Goal: Check status: Check status

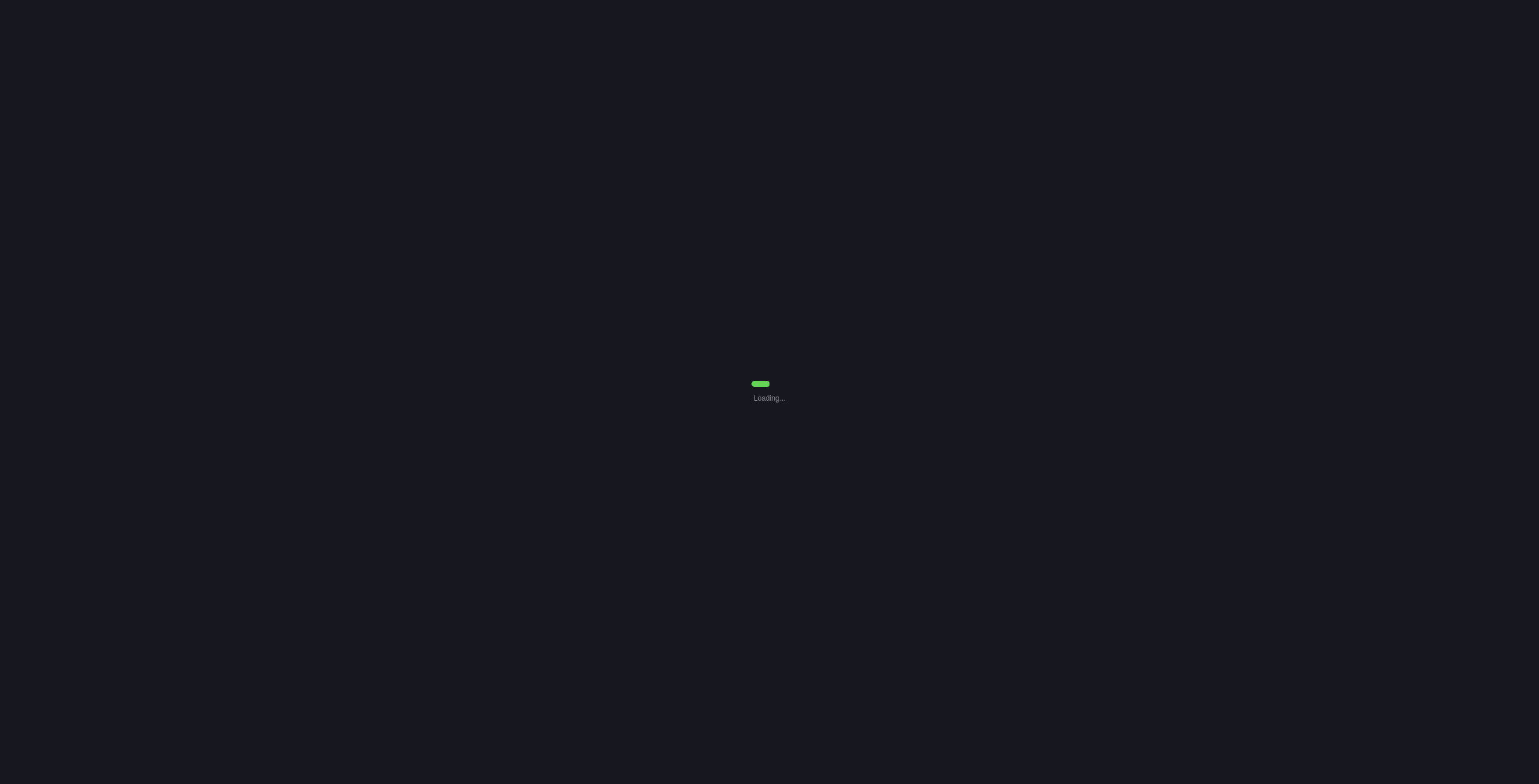
select select "7"
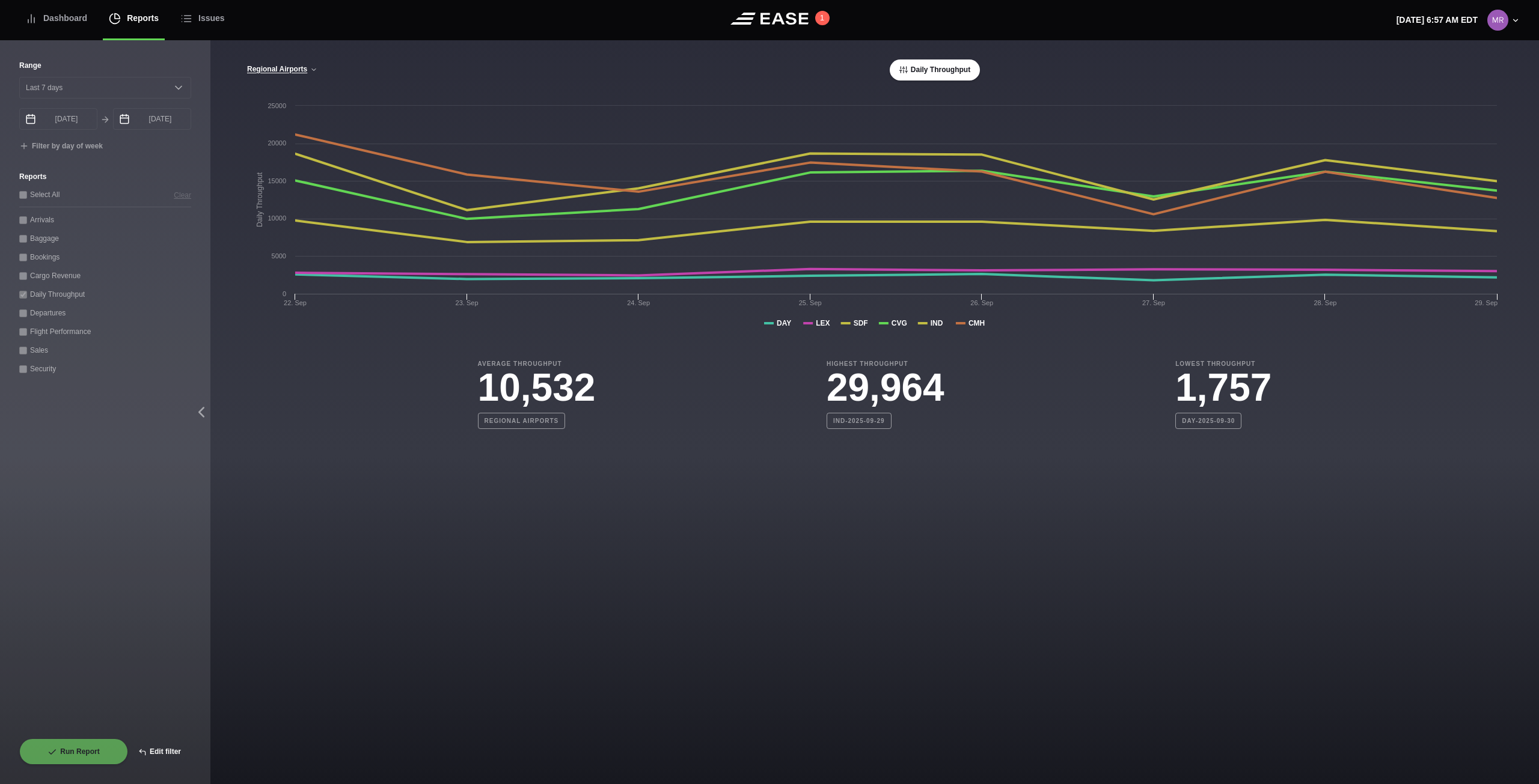
click at [175, 751] on button "Edit filter" at bounding box center [160, 752] width 63 height 26
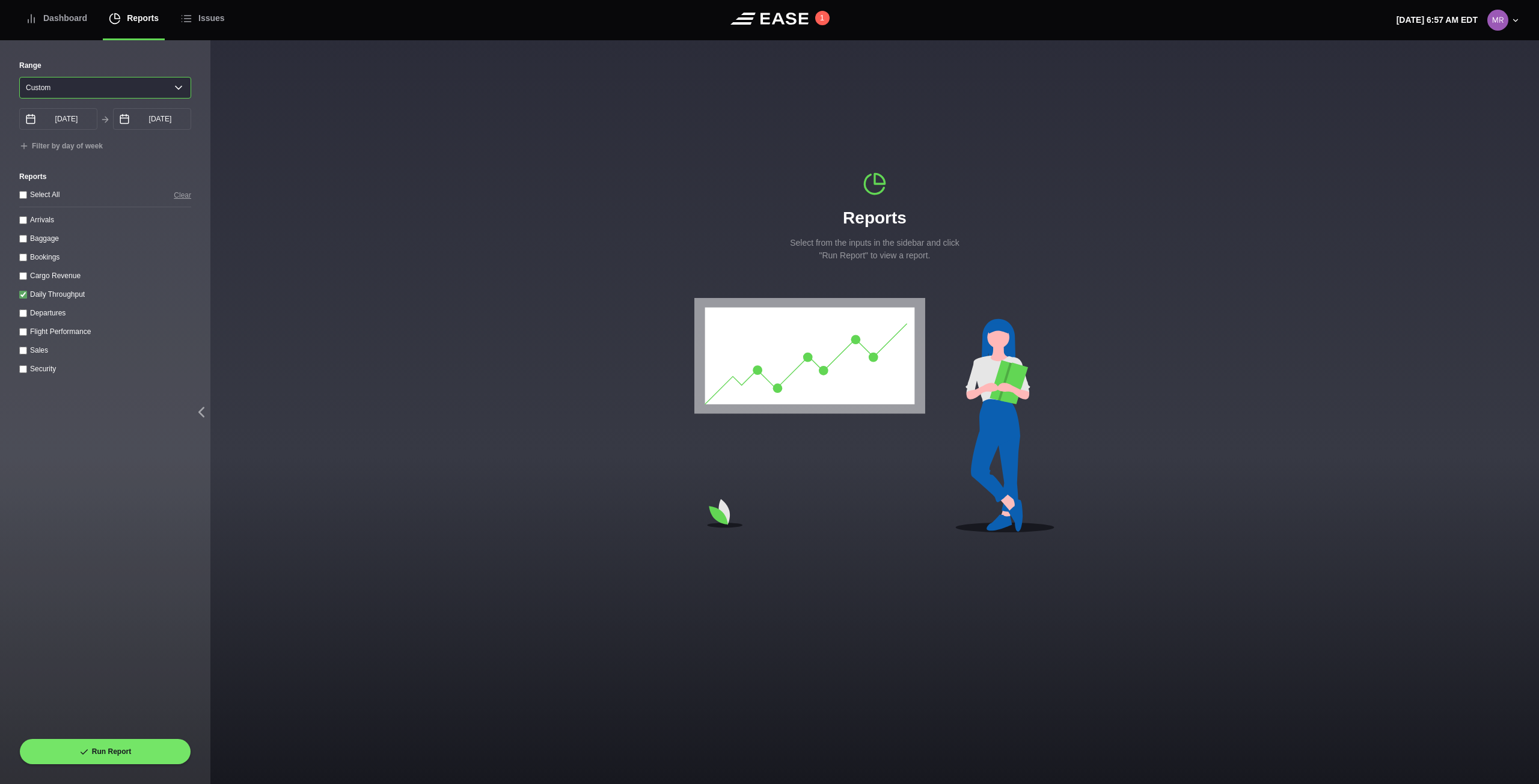
click at [161, 91] on select "[DATE] Last 7 days Last 14 days Last 30 days Last 6 weeks Custom" at bounding box center [105, 87] width 172 height 22
select select "7"
click at [19, 77] on select "[DATE] Last 7 days Last 14 days Last 30 days Last 6 weeks Custom" at bounding box center [105, 87] width 172 height 22
type input "[DATE]"
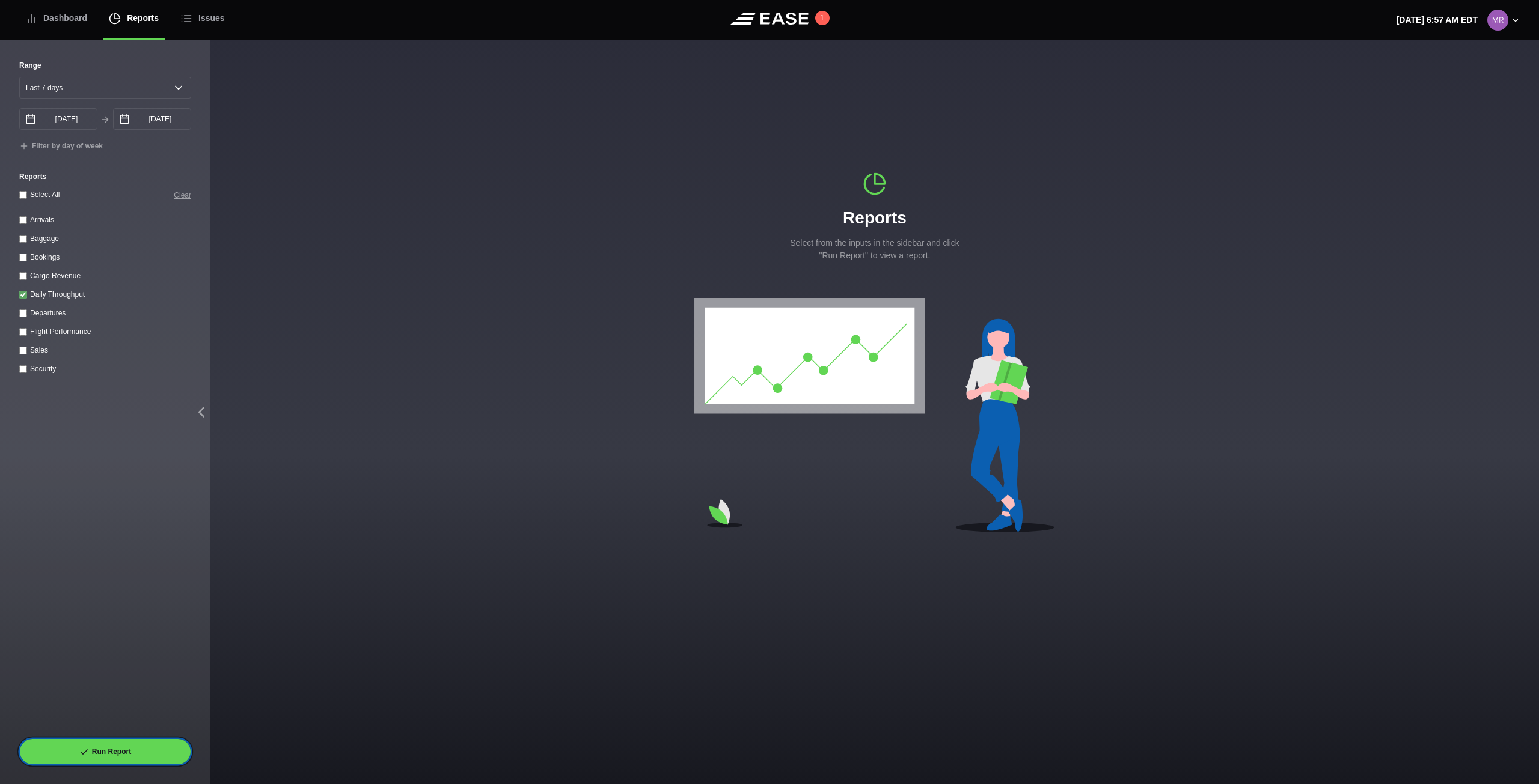
click at [140, 755] on button "Run Report" at bounding box center [105, 752] width 172 height 26
select select "7"
